Goal: Transaction & Acquisition: Purchase product/service

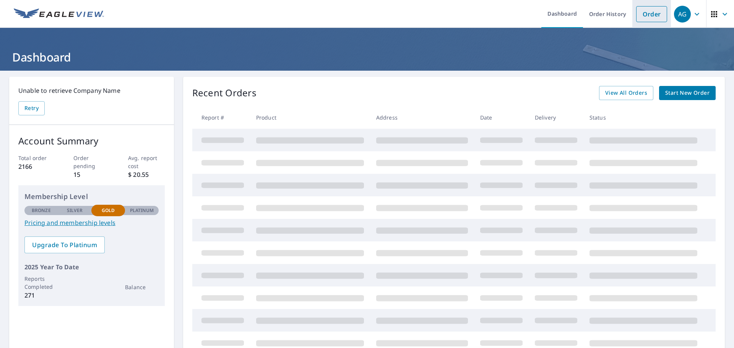
click at [646, 15] on link "Order" at bounding box center [651, 14] width 31 height 16
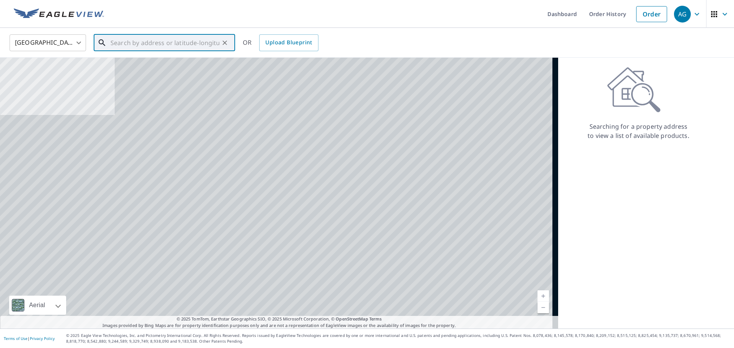
click at [122, 39] on input "text" at bounding box center [165, 42] width 109 height 21
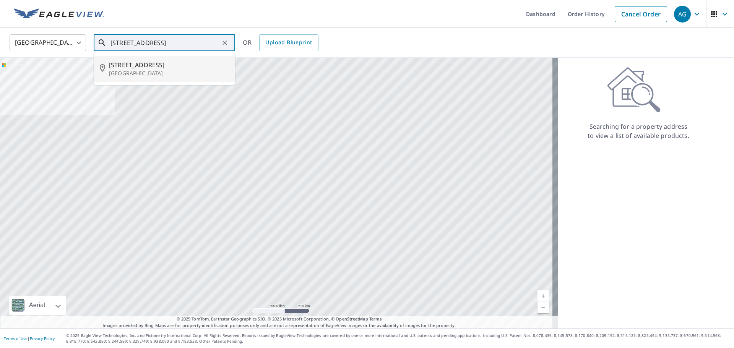
click at [160, 58] on li "[STREET_ADDRESS]" at bounding box center [165, 69] width 142 height 26
type input "[STREET_ADDRESS]"
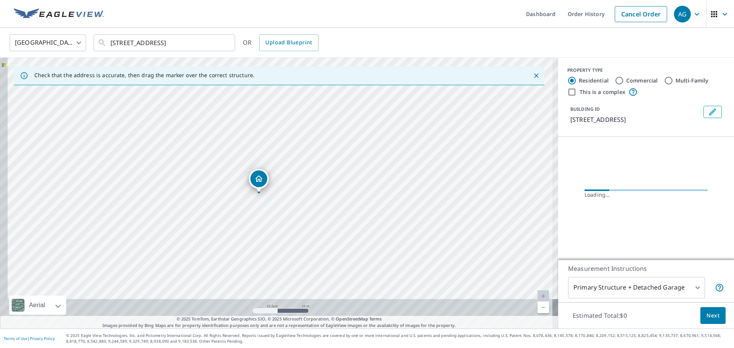
drag, startPoint x: 297, startPoint y: 234, endPoint x: 309, endPoint y: 187, distance: 48.1
click at [309, 187] on div "[STREET_ADDRESS]" at bounding box center [279, 193] width 558 height 271
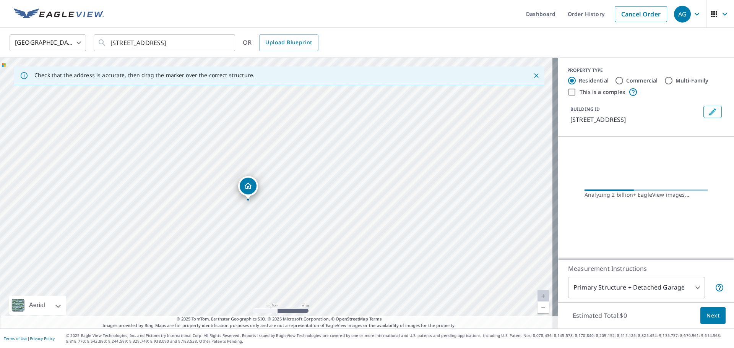
drag, startPoint x: 265, startPoint y: 181, endPoint x: 254, endPoint y: 189, distance: 13.5
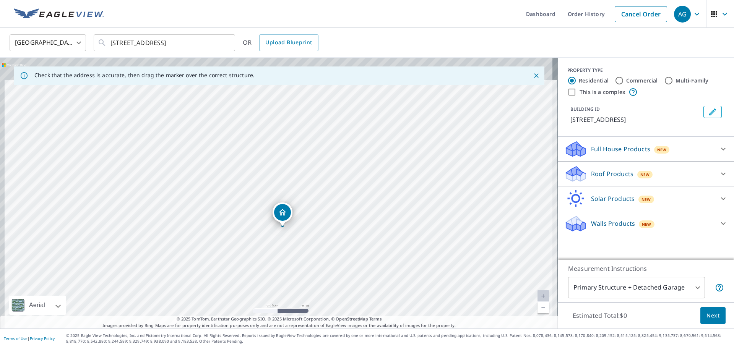
drag, startPoint x: 305, startPoint y: 166, endPoint x: 309, endPoint y: 184, distance: 18.5
click at [309, 184] on div "[STREET_ADDRESS]" at bounding box center [279, 193] width 558 height 271
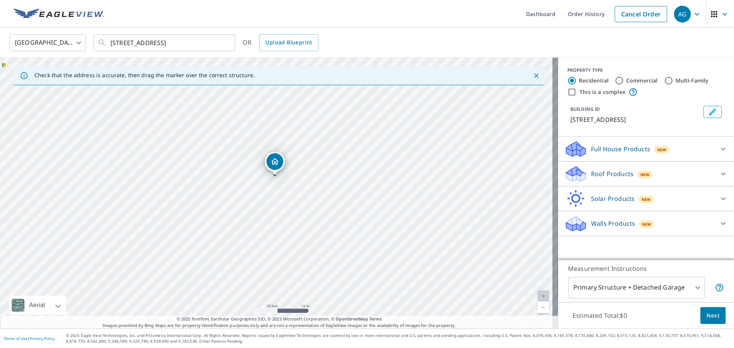
drag, startPoint x: 283, startPoint y: 216, endPoint x: 273, endPoint y: 159, distance: 57.8
drag, startPoint x: 101, startPoint y: 160, endPoint x: 288, endPoint y: 133, distance: 189.7
click at [288, 133] on div "[STREET_ADDRESS]" at bounding box center [279, 193] width 558 height 271
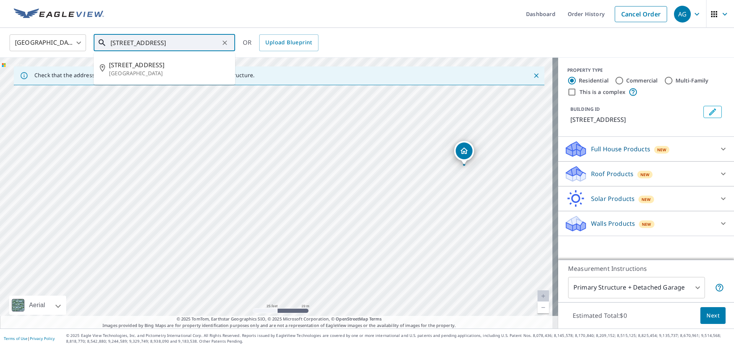
click at [187, 41] on input "[STREET_ADDRESS]" at bounding box center [165, 42] width 109 height 21
click at [174, 74] on p "[GEOGRAPHIC_DATA]" at bounding box center [169, 74] width 120 height 8
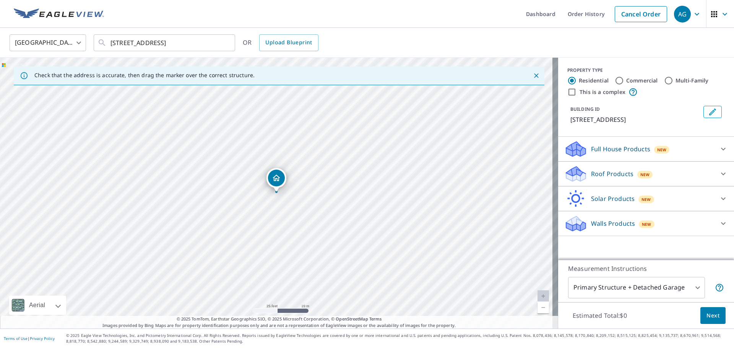
click at [657, 147] on span "New" at bounding box center [662, 150] width 10 height 6
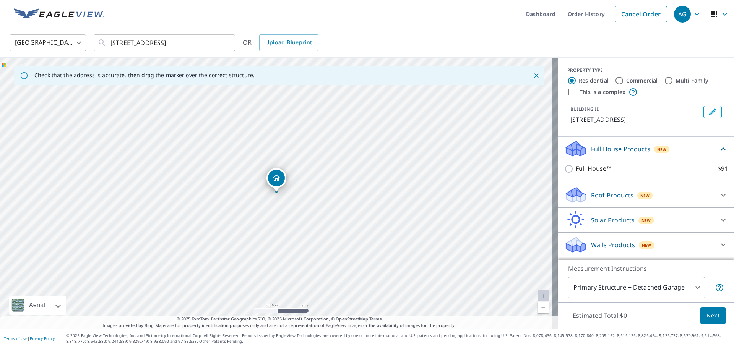
click at [662, 190] on div "Roof Products New" at bounding box center [640, 195] width 150 height 18
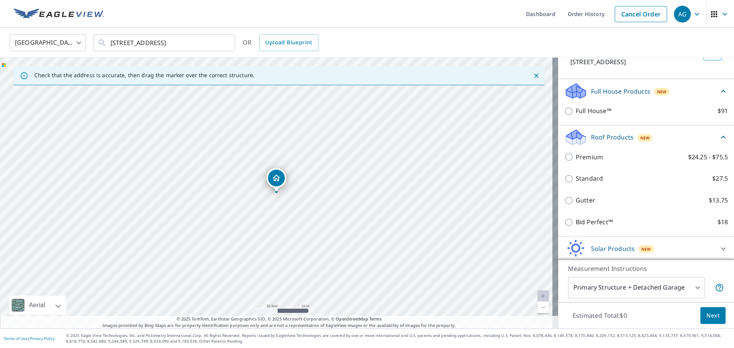
scroll to position [76, 0]
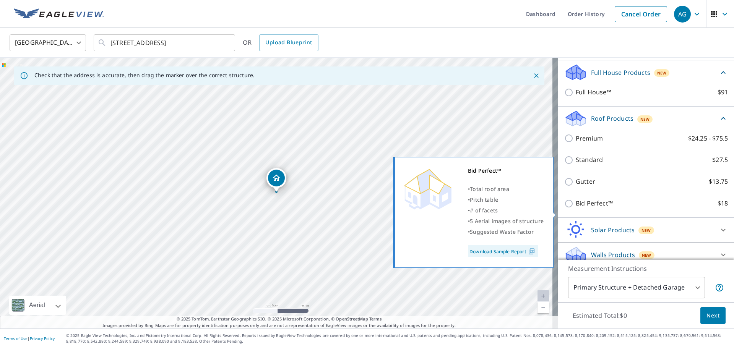
click at [607, 208] on p "Bid Perfect™" at bounding box center [594, 204] width 37 height 10
click at [576, 208] on input "Bid Perfect™ $18" at bounding box center [570, 203] width 11 height 9
checkbox input "true"
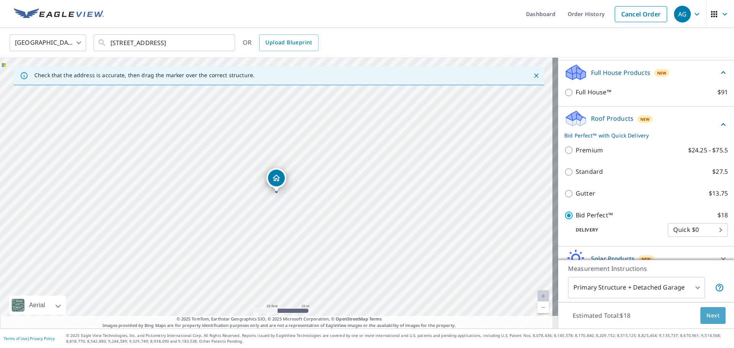
click at [711, 316] on span "Next" at bounding box center [713, 316] width 13 height 10
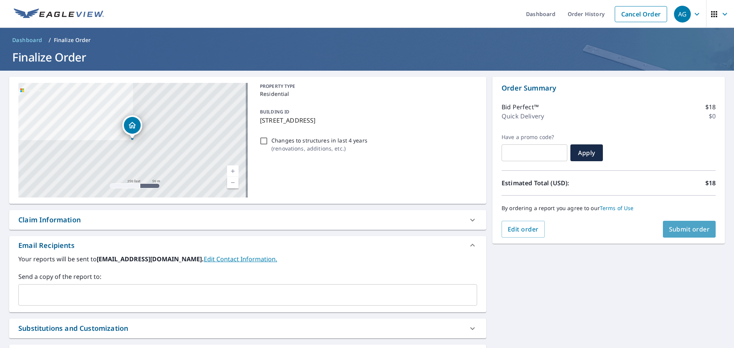
click at [697, 228] on span "Submit order" at bounding box center [689, 229] width 41 height 8
